Goal: Check status

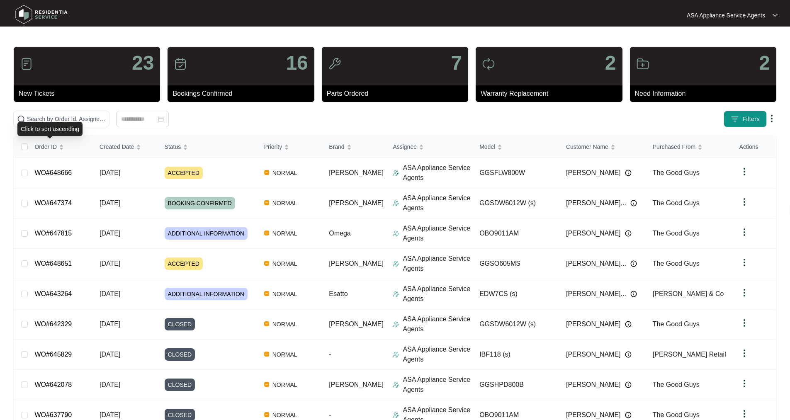
click at [58, 129] on div "Click to sort ascending" at bounding box center [49, 129] width 65 height 14
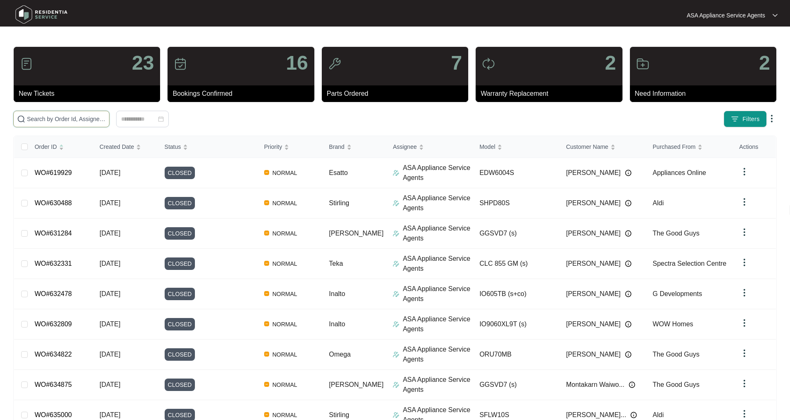
click at [63, 116] on input "text" at bounding box center [66, 118] width 79 height 9
paste input "643264"
type input "643264"
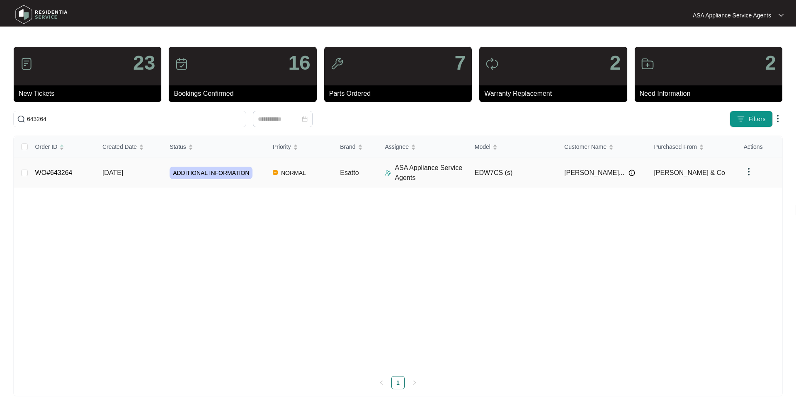
click at [67, 171] on link "WO#643264" at bounding box center [53, 172] width 37 height 7
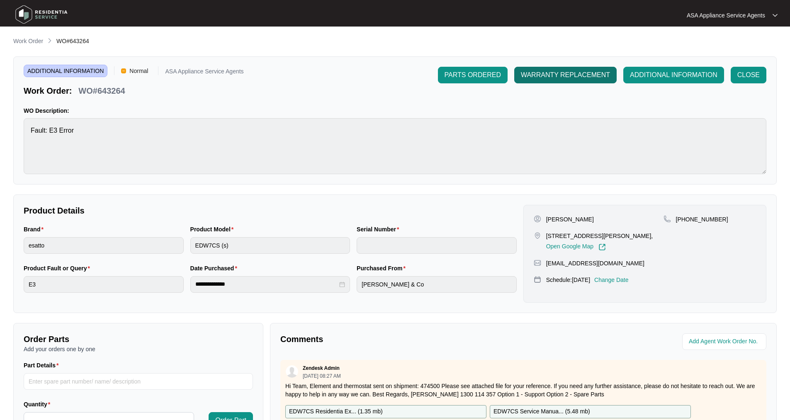
click at [578, 78] on span "WARRANTY REPLACEMENT" at bounding box center [565, 75] width 89 height 10
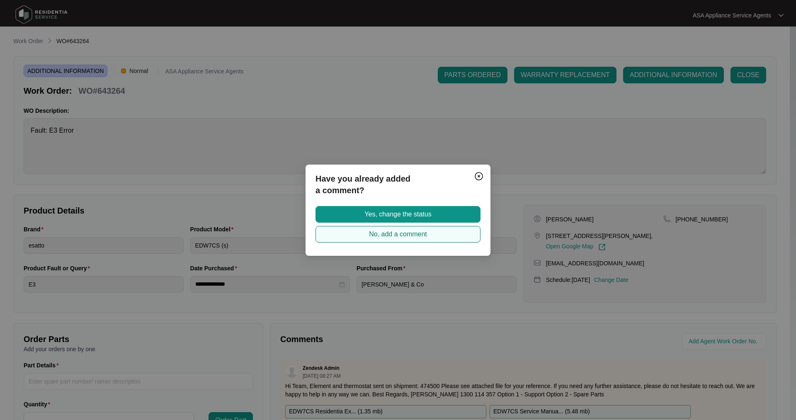
click at [391, 241] on button "No, add a comment" at bounding box center [398, 234] width 165 height 17
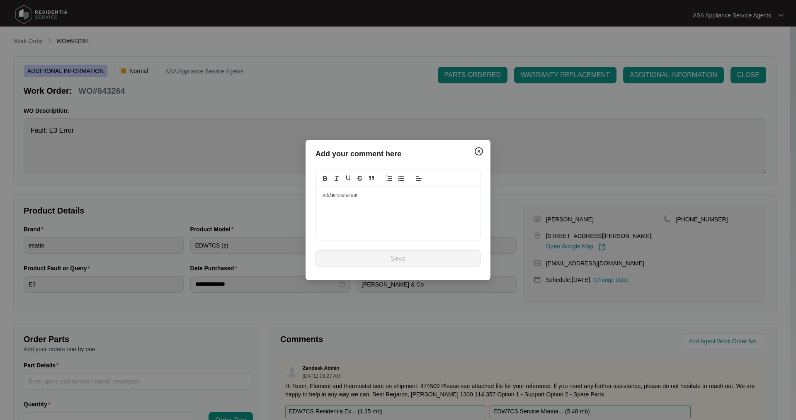
click at [356, 211] on div at bounding box center [398, 213] width 164 height 53
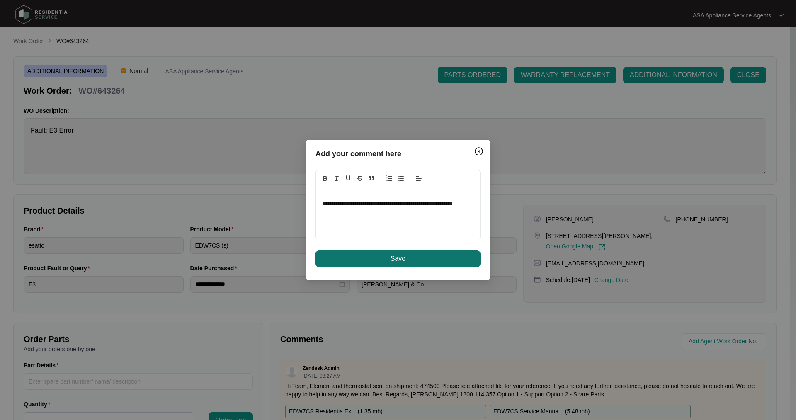
click at [398, 257] on span "Save" at bounding box center [398, 259] width 15 height 10
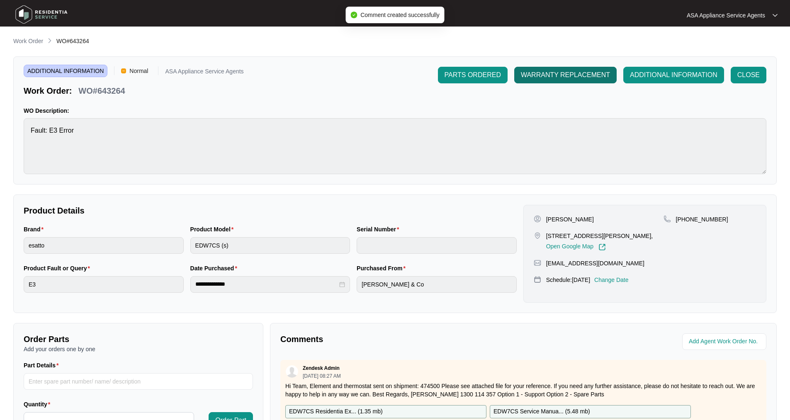
click at [571, 73] on span "WARRANTY REPLACEMENT" at bounding box center [565, 75] width 89 height 10
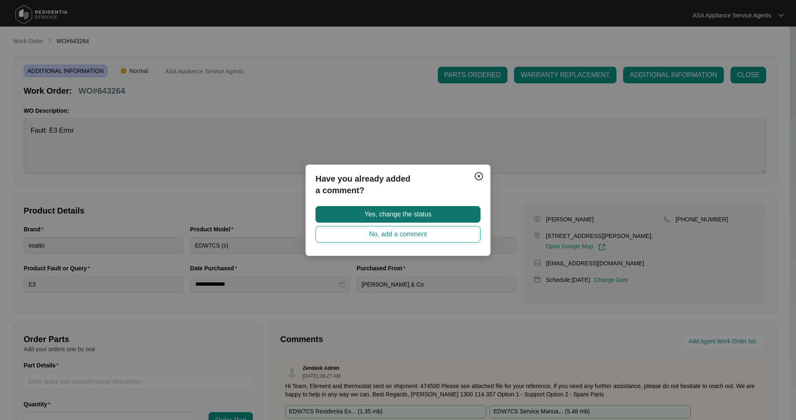
click at [376, 219] on span "Yes, change the status" at bounding box center [397, 214] width 67 height 10
